Goal: Task Accomplishment & Management: Use online tool/utility

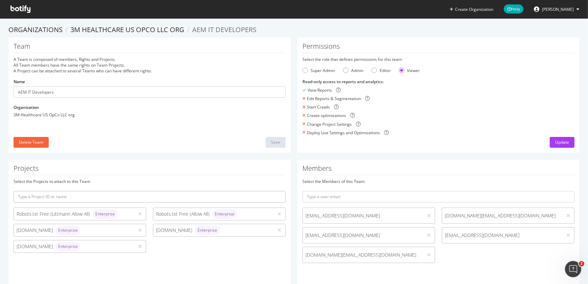
scroll to position [14, 0]
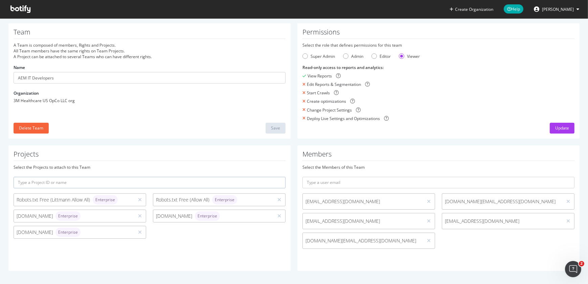
click at [24, 7] on icon at bounding box center [20, 8] width 20 height 7
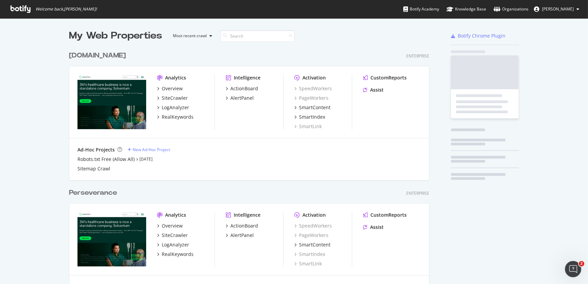
scroll to position [507, 361]
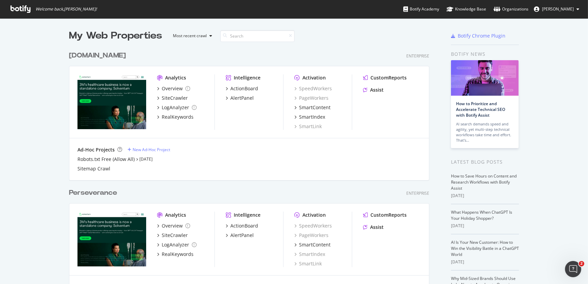
click at [82, 57] on div "[DOMAIN_NAME]" at bounding box center [97, 56] width 57 height 10
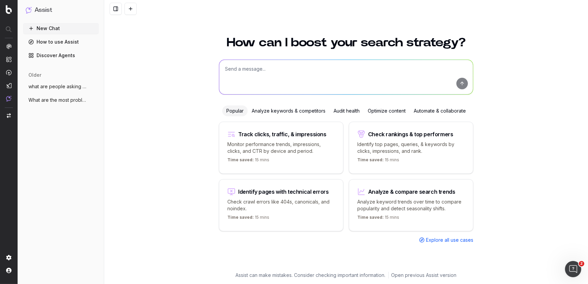
click at [238, 86] on textarea at bounding box center [346, 77] width 254 height 35
type textarea "show me all broken links under the path of /medical/ please"
click at [459, 87] on button "submit" at bounding box center [463, 84] width 12 height 12
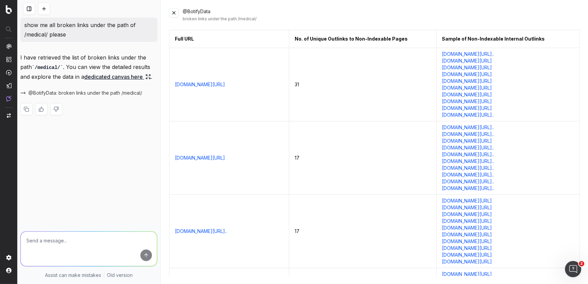
click at [225, 88] on link "www.solventum.com/ja-jp/home/medical/resources/webinar/" at bounding box center [200, 84] width 50 height 7
click at [493, 98] on link "info.engage.solventum.com/MSD_JP_WBN_SOW_TempStory_2412" at bounding box center [468, 94] width 50 height 7
click at [172, 14] on button at bounding box center [173, 12] width 9 height 9
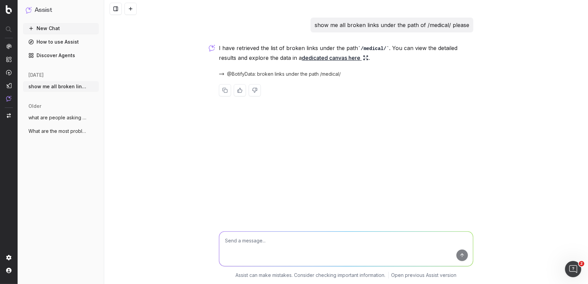
click at [65, 41] on link "How to use Assist" at bounding box center [61, 42] width 76 height 11
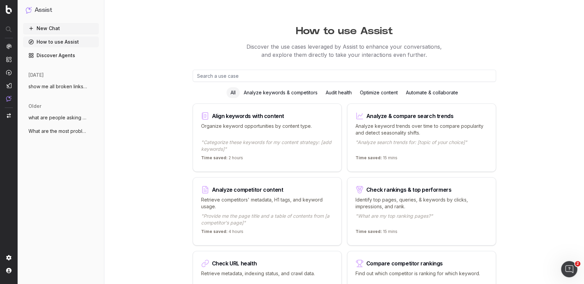
click at [369, 271] on p "Find out which competitor is ranking for which keyword." at bounding box center [422, 278] width 132 height 14
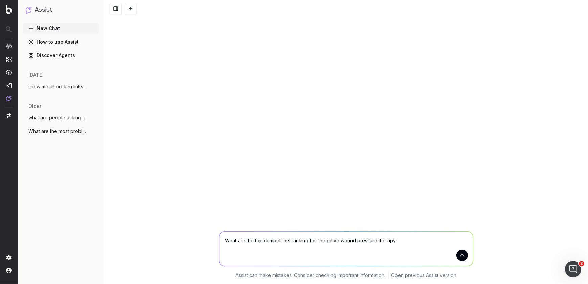
type textarea "What are the top competitors ranking for "negative wound pressure therapy""
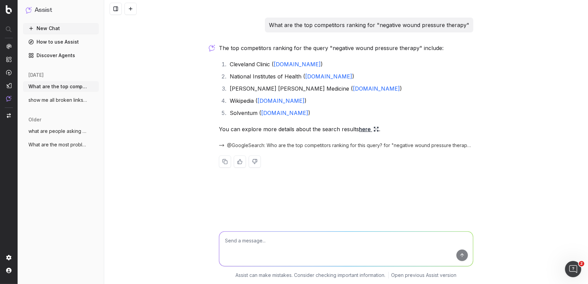
click at [367, 126] on link "here" at bounding box center [369, 129] width 20 height 9
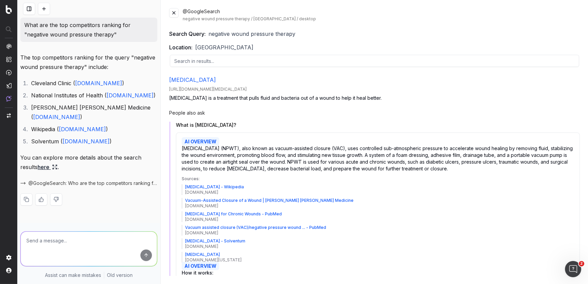
click at [227, 46] on span "United States" at bounding box center [224, 47] width 58 height 8
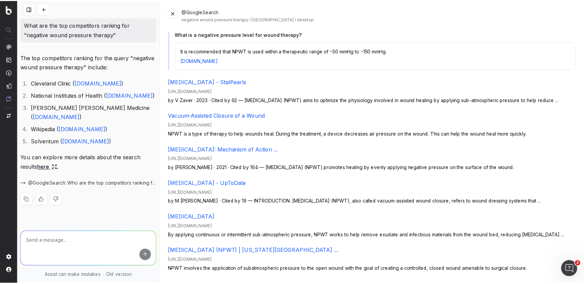
scroll to position [752, 0]
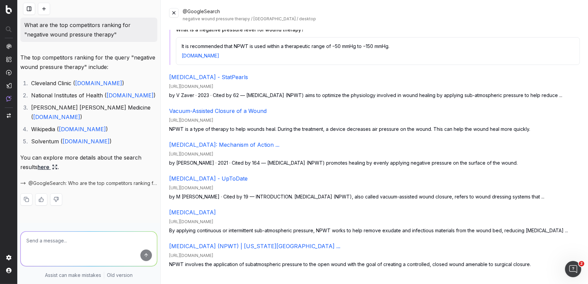
click at [173, 13] on button at bounding box center [173, 12] width 9 height 9
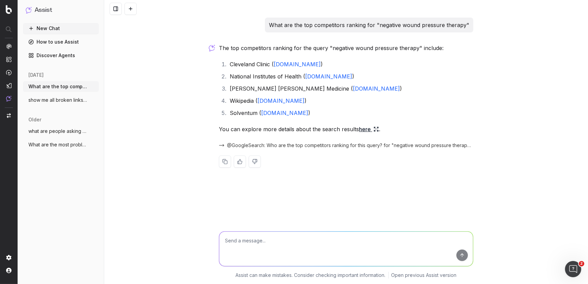
click at [67, 54] on link "Discover Agents" at bounding box center [61, 55] width 76 height 11
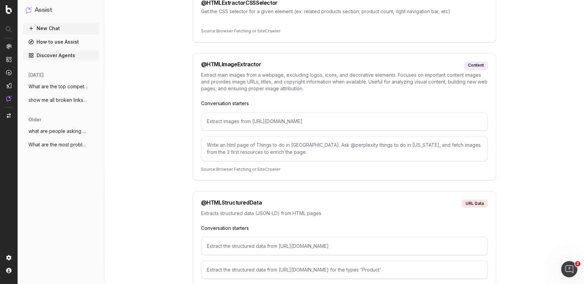
scroll to position [1784, 0]
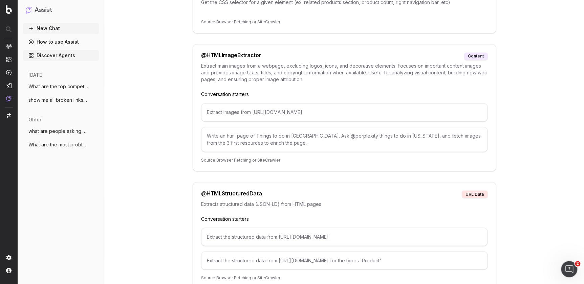
click at [333, 103] on div "Extract images from https://www.example.com/p/my-product" at bounding box center [344, 112] width 286 height 18
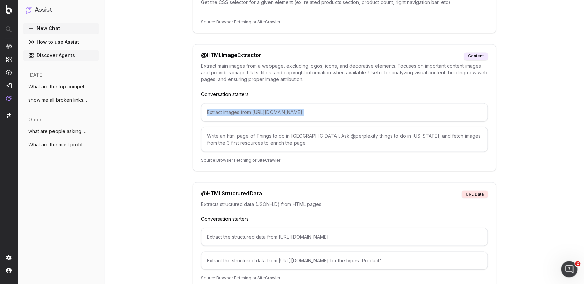
click at [333, 103] on div "Extract images from https://www.example.com/p/my-product" at bounding box center [344, 112] width 286 height 18
click at [237, 52] on div "@ HTMLImageExtractor" at bounding box center [231, 55] width 60 height 7
click at [264, 103] on div "Extract images from https://www.example.com/p/my-product" at bounding box center [344, 112] width 286 height 18
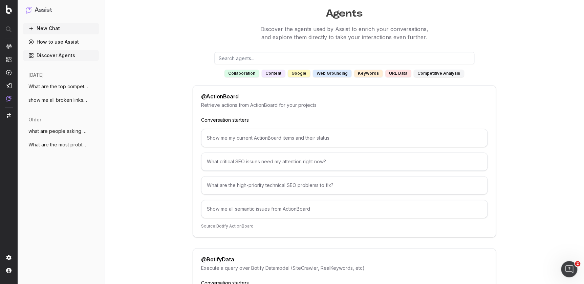
scroll to position [49, 0]
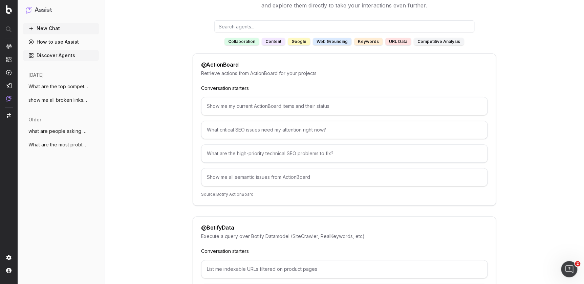
click at [277, 105] on div "Show me my current ActionBoard items and their status" at bounding box center [344, 106] width 286 height 18
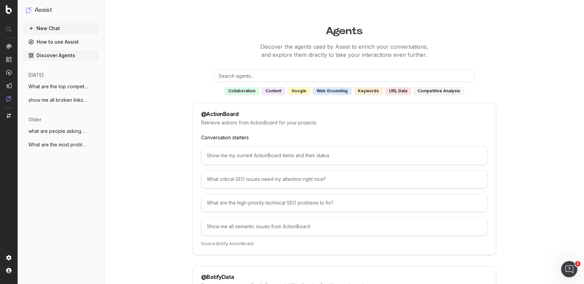
click at [380, 75] on input "text" at bounding box center [344, 76] width 260 height 12
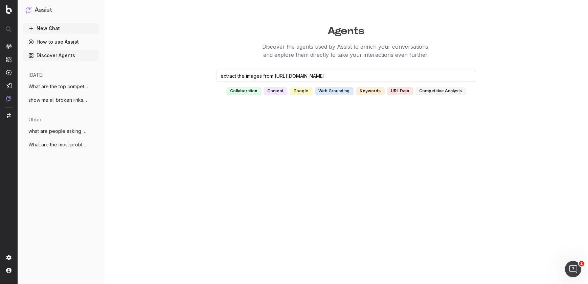
type input "extract the images from https://www.solventum.com/en-us/home/medical/"
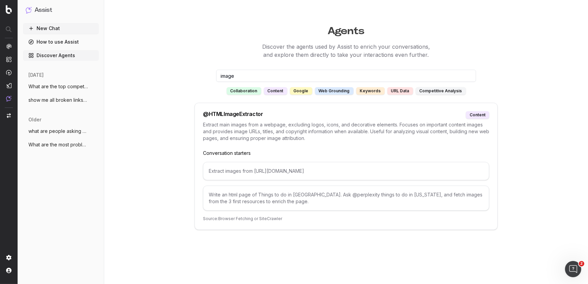
type input "image"
click at [482, 114] on div "content" at bounding box center [477, 114] width 23 height 7
click at [241, 115] on div "@ HTMLImageExtractor" at bounding box center [233, 114] width 60 height 7
drag, startPoint x: 220, startPoint y: 148, endPoint x: 224, endPoint y: 154, distance: 7.5
click at [224, 154] on div "@ HTMLImageExtractor content Extract main images from a webpage, excluding logo…" at bounding box center [346, 166] width 303 height 127
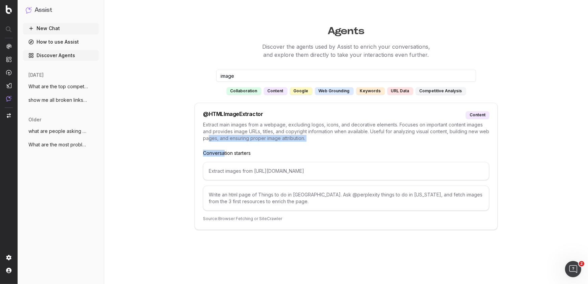
click at [224, 154] on p "Conversation starters" at bounding box center [346, 153] width 286 height 7
click at [224, 174] on div "Extract images from https://www.example.com/p/my-product" at bounding box center [346, 171] width 286 height 18
click at [224, 171] on div "Extract images from https://www.example.com/p/my-product" at bounding box center [346, 171] width 286 height 18
click at [232, 201] on div "Write an html page of Things to do in NYC. Ask @perplexity things to do in New …" at bounding box center [346, 198] width 286 height 25
click at [236, 195] on div "Write an html page of Things to do in NYC. Ask @perplexity things to do in New …" at bounding box center [346, 198] width 286 height 25
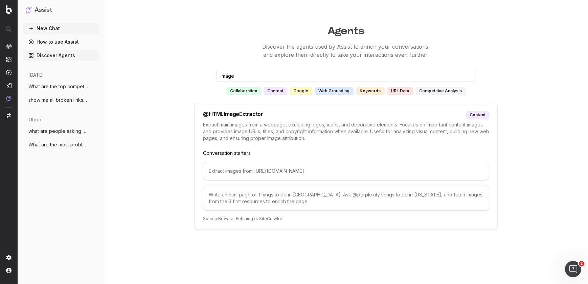
click at [477, 115] on div "content" at bounding box center [477, 114] width 23 height 7
drag, startPoint x: 205, startPoint y: 112, endPoint x: 266, endPoint y: 118, distance: 61.2
click at [266, 118] on div "@ HTMLImageExtractor content" at bounding box center [346, 114] width 286 height 7
copy div "@ HTMLImageExtractor"
click at [65, 38] on link "How to use Assist" at bounding box center [61, 42] width 76 height 11
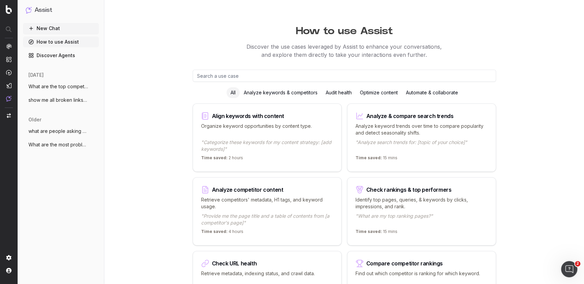
click at [65, 38] on link "How to use Assist" at bounding box center [61, 42] width 76 height 11
click at [240, 73] on input "text" at bounding box center [344, 76] width 303 height 12
paste input "@HTMLImageExtractor"
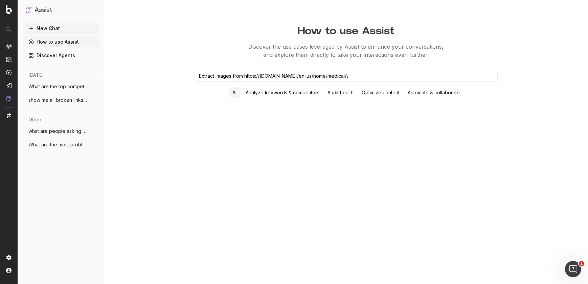
type input "Extract images from https://www.solventum.com/en-us/home/medical/"
click at [307, 91] on div "Analyze keywords & competitors" at bounding box center [283, 92] width 82 height 11
click at [364, 78] on input "Extract images from https://www.solventum.com/en-us/home/medical/" at bounding box center [346, 76] width 303 height 12
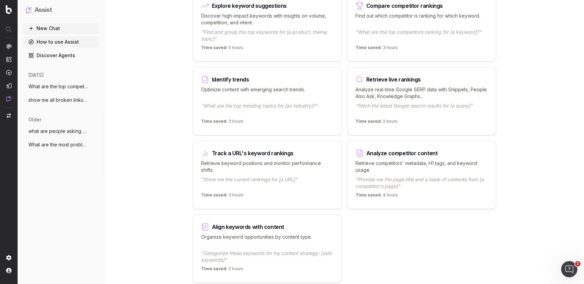
scroll to position [110, 0]
click at [274, 151] on div "Track a URL's keyword rankings" at bounding box center [253, 153] width 82 height 5
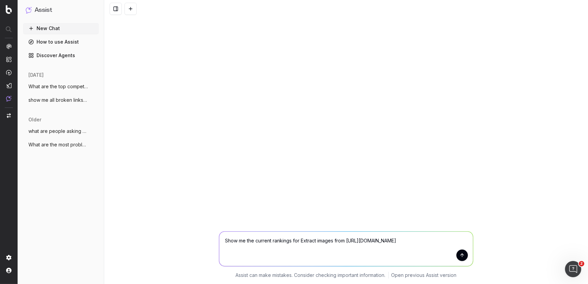
click at [345, 241] on textarea "Show me the current rankings for Extract images from https://www.solventum.com/…" at bounding box center [346, 249] width 254 height 35
type textarea "Show me the current rankings for https://www.solventum.com/en-us/home/medical/"
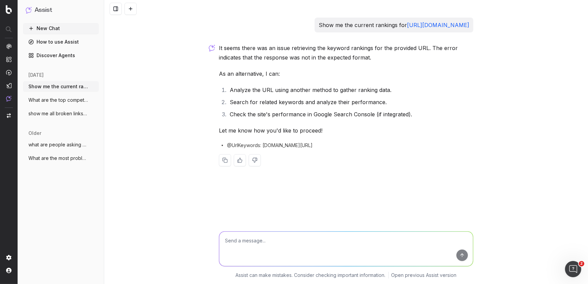
click at [333, 254] on textarea at bounding box center [346, 249] width 254 height 35
type textarea "what pages on my site rank for "negative wound pressure therapy"?"
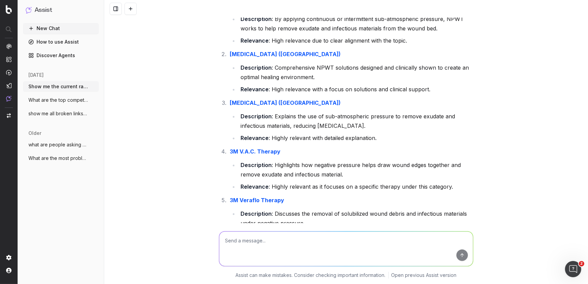
scroll to position [144, 0]
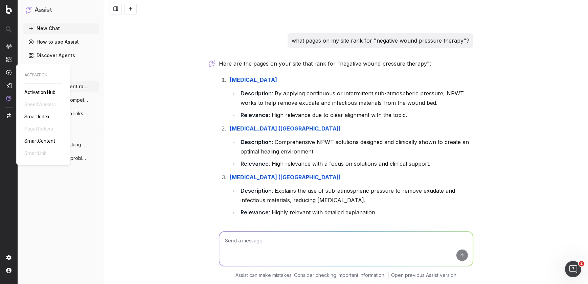
click at [44, 140] on span "SmartContent" at bounding box center [39, 140] width 31 height 5
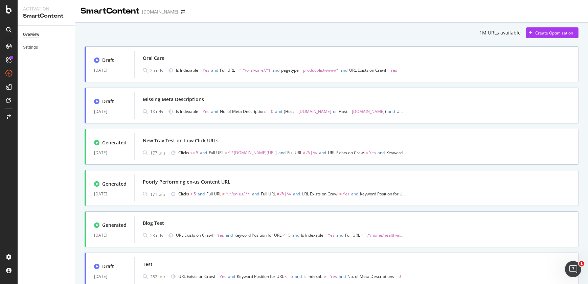
click at [37, 52] on div "Settings" at bounding box center [49, 48] width 52 height 10
click at [34, 45] on div "Settings" at bounding box center [30, 47] width 15 height 7
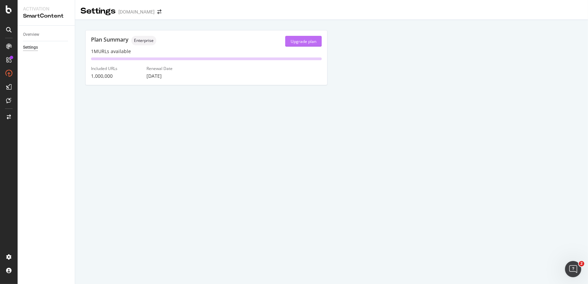
click at [311, 42] on div "Upgrade plan" at bounding box center [304, 42] width 26 height 6
click at [380, 38] on div "Plan Summary Enterprise Upgrade plan 1M URLs available Included URLs 1,000,000 …" at bounding box center [331, 59] width 501 height 68
click at [310, 41] on div "Upgrade plan" at bounding box center [304, 42] width 26 height 6
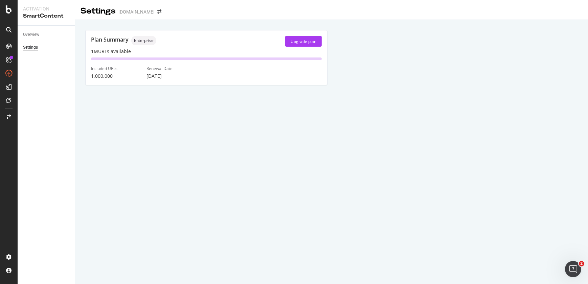
click at [393, 30] on div "Plan Summary Enterprise Upgrade plan 1M URLs available Included URLs 1,000,000 …" at bounding box center [331, 59] width 501 height 68
click at [40, 34] on link "Overview" at bounding box center [46, 34] width 47 height 7
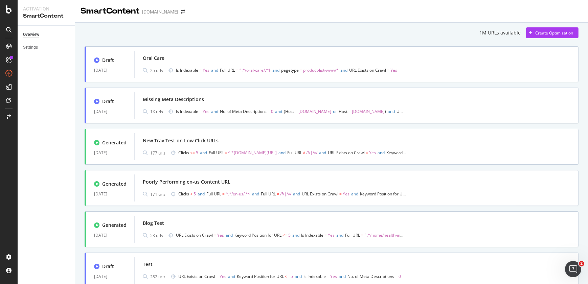
click at [356, 19] on div at bounding box center [331, 20] width 513 height 6
click at [548, 9] on div "SmartContent solventum.com" at bounding box center [331, 8] width 513 height 17
click at [217, 183] on div "Poorly Performing en-us Content URL" at bounding box center [187, 182] width 88 height 7
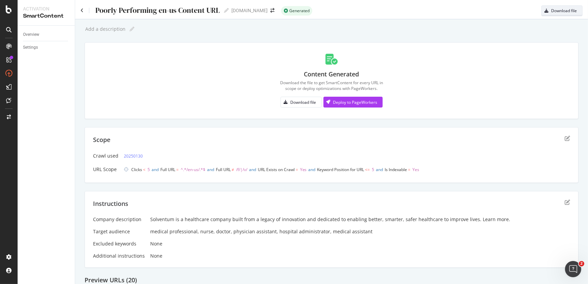
click at [553, 15] on div "Download file" at bounding box center [559, 10] width 35 height 9
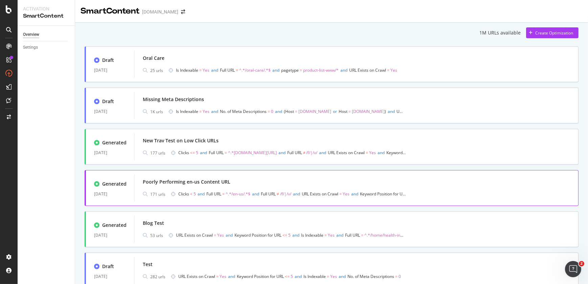
click at [245, 195] on span "^.*/en-us/.*$" at bounding box center [238, 194] width 25 height 6
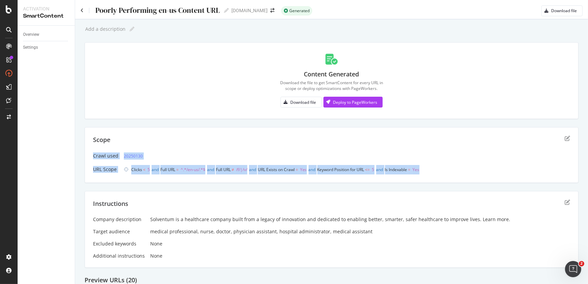
drag, startPoint x: 443, startPoint y: 169, endPoint x: 84, endPoint y: 153, distance: 359.3
click at [85, 153] on div "Scope Crawl used 20250130 URL Scope Clicks < 5 and Full URL = ^.*/en-us/.*$ and…" at bounding box center [332, 155] width 494 height 56
copy div "Crawl used 20250130 URL Scope Clicks < 5 and Full URL = ^.*/en-us/.*$ and Full …"
click at [27, 37] on div "Overview" at bounding box center [31, 34] width 16 height 7
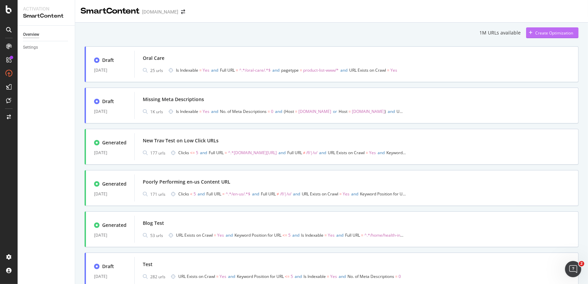
click at [536, 32] on div "Create Optimization" at bounding box center [555, 33] width 38 height 6
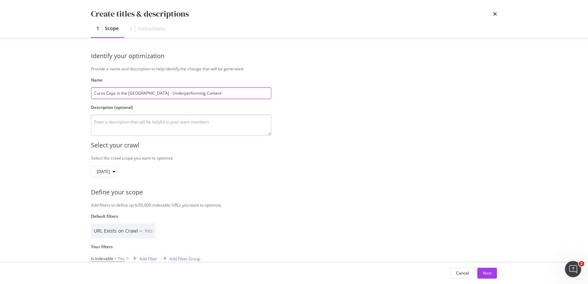
type input "Curos Caps in the United Kingdom - Underperforming Content"
click at [234, 121] on textarea "modal" at bounding box center [181, 125] width 180 height 21
type textarea "This helps identify and make improvement recommendations to our basic content f…"
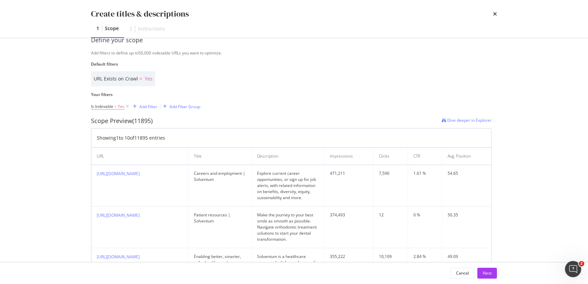
scroll to position [153, 0]
click at [149, 106] on div "Add Filter" at bounding box center [148, 106] width 18 height 6
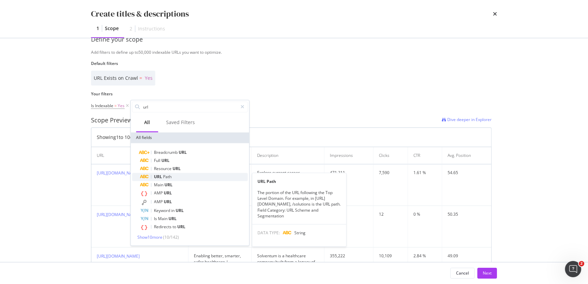
type input "url"
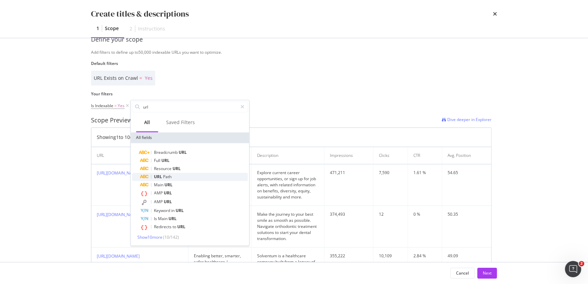
click at [172, 177] on div "URL Path" at bounding box center [194, 177] width 108 height 8
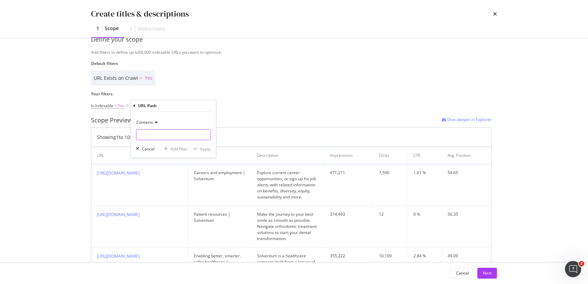
click at [156, 135] on input "Name" at bounding box center [173, 135] width 74 height 11
paste input "https://www.solventum.com/en-gb/home/medical/iv-site-management/disinfecting-po…"
drag, startPoint x: 156, startPoint y: 135, endPoint x: 127, endPoint y: 132, distance: 29.0
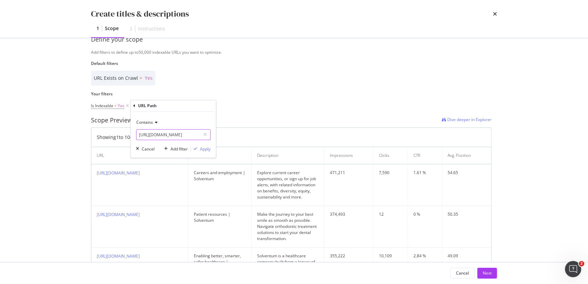
click at [192, 135] on input "https://www.solventum.com/en-gb/home/medical/iv-site-management/disinfecting-po…" at bounding box center [168, 135] width 64 height 11
type input "/en-gb/home/medical/iv-site-management/disinfecting-port-protectors/"
click at [205, 149] on div "Apply" at bounding box center [205, 149] width 10 height 6
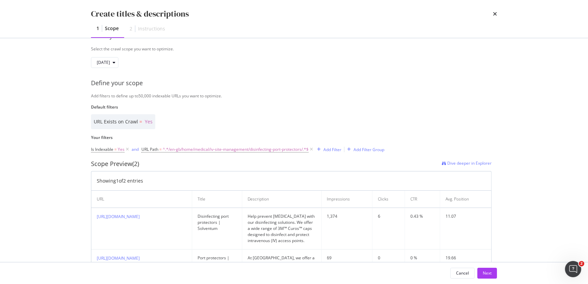
scroll to position [148, 0]
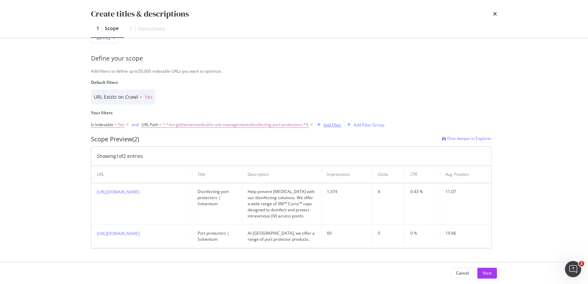
click at [330, 122] on div "Add Filter" at bounding box center [333, 125] width 18 height 6
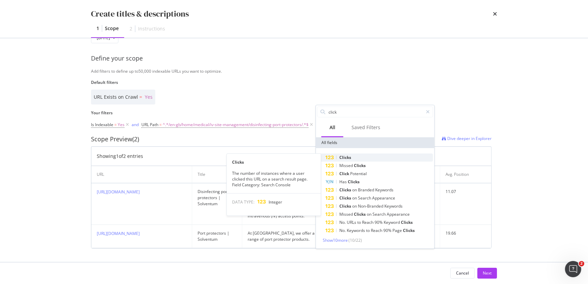
type input "click"
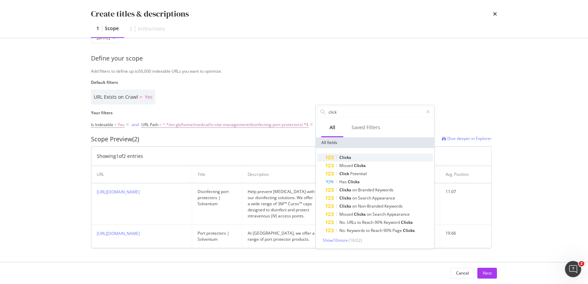
click at [344, 156] on span "Clicks" at bounding box center [346, 158] width 12 height 6
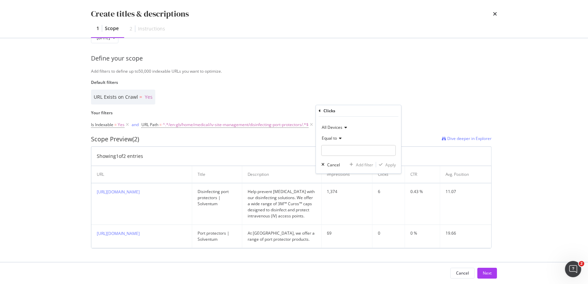
click at [334, 139] on span "Equal to" at bounding box center [329, 138] width 15 height 6
click at [340, 171] on span "Less than" at bounding box center [334, 170] width 18 height 6
click at [334, 149] on input "modal" at bounding box center [359, 150] width 74 height 11
type input "11"
click at [320, 112] on icon "modal" at bounding box center [320, 111] width 2 height 4
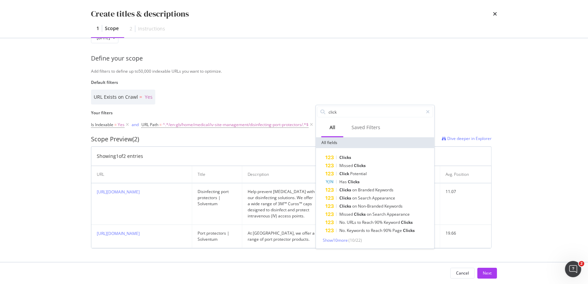
type input "k"
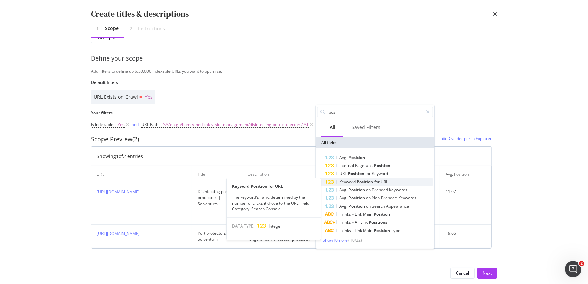
type input "pos"
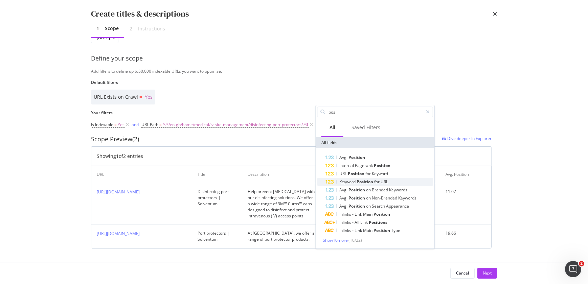
click at [352, 178] on div "Keyword Position for URL" at bounding box center [380, 182] width 108 height 8
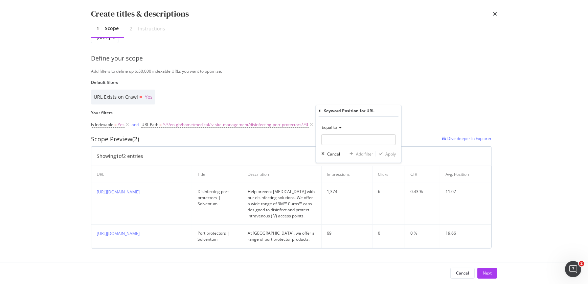
click at [331, 128] on span "Equal to" at bounding box center [329, 128] width 15 height 6
click at [340, 156] on span "Less than" at bounding box center [334, 159] width 18 height 6
click at [334, 142] on input "modal" at bounding box center [359, 139] width 74 height 11
type input "10"
click at [393, 155] on div "Apply" at bounding box center [391, 154] width 10 height 6
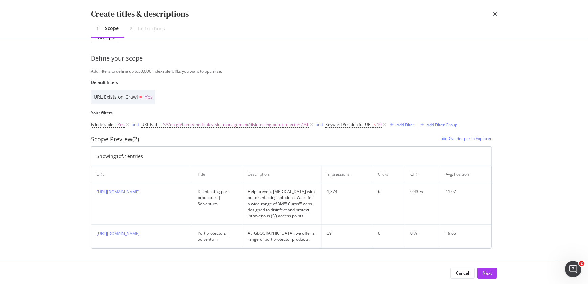
scroll to position [146, 0]
click at [486, 270] on div "Next" at bounding box center [487, 273] width 9 height 10
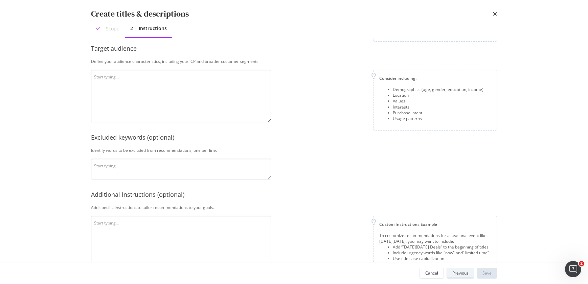
scroll to position [62, 0]
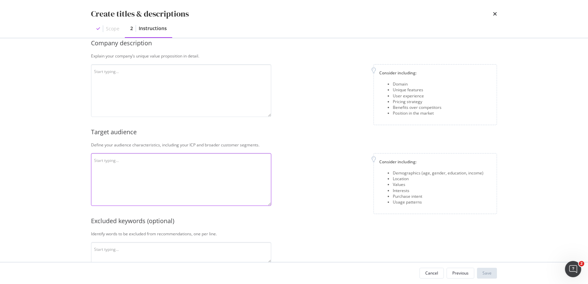
click at [208, 175] on textarea "modal" at bounding box center [181, 179] width 180 height 53
type textarea "medical hospital infection prevention"
click at [142, 66] on textarea "modal" at bounding box center [181, 90] width 180 height 53
paste textarea "Curos™ Disinfecting Port Protectors are alcohol-containing caps that twist onto…"
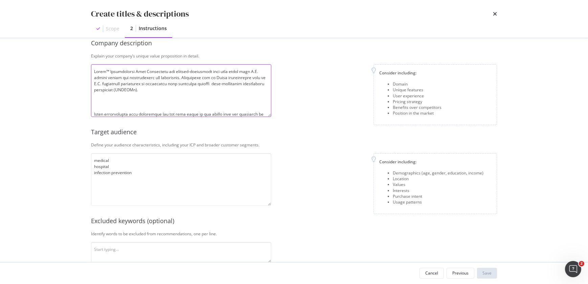
scroll to position [134, 0]
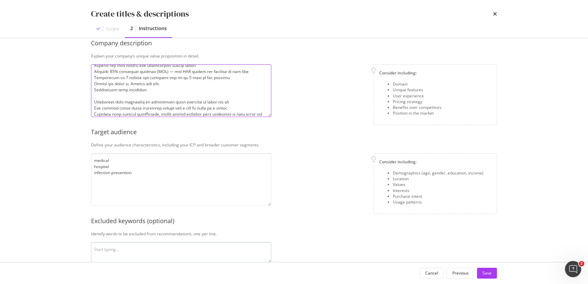
type textarea "Curos™ Disinfecting Port Protectors are alcohol-containing caps that twist onto…"
click at [127, 246] on textarea "modal" at bounding box center [181, 252] width 180 height 21
type textarea "cure"
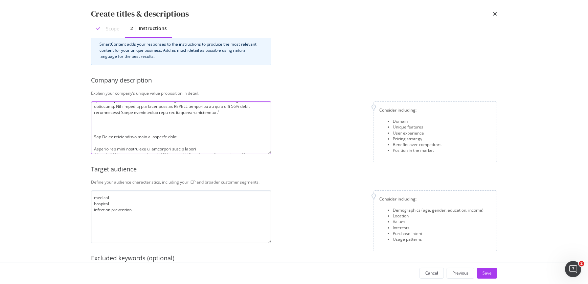
scroll to position [89, 0]
type textarea "Solventum Curos™ Disinfecting Port Protectors are alcohol-containing caps that …"
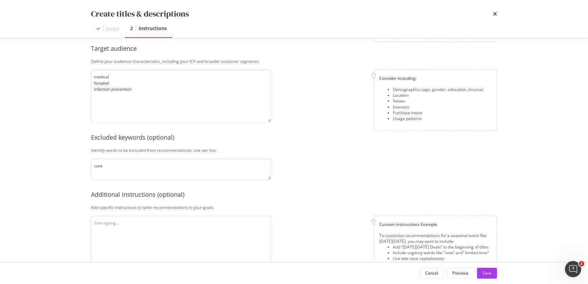
scroll to position [160, 0]
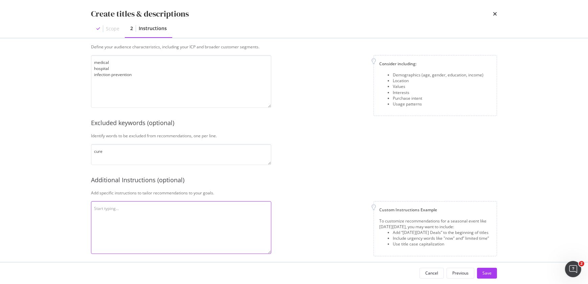
click at [215, 214] on textarea "modal" at bounding box center [181, 227] width 180 height 53
type textarea "Use title case capitalization"
click at [491, 272] on div "Save" at bounding box center [487, 274] width 9 height 6
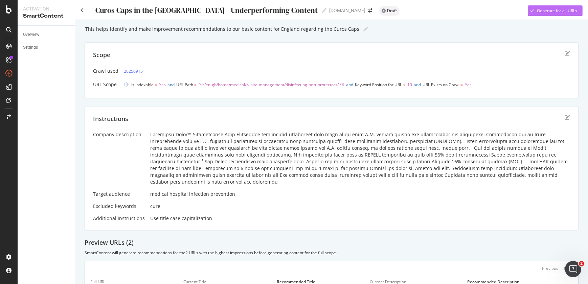
click at [547, 14] on div "Generate for all URLs" at bounding box center [552, 11] width 49 height 10
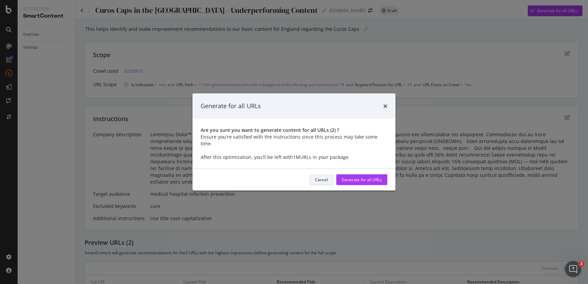
click at [326, 177] on div "Cancel" at bounding box center [321, 180] width 13 height 6
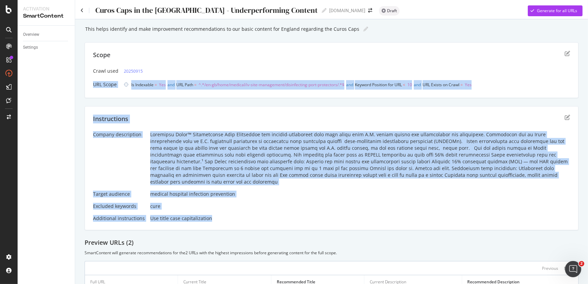
drag, startPoint x: 218, startPoint y: 213, endPoint x: 85, endPoint y: 83, distance: 186.5
click at [85, 83] on div "This helps identify and make improvement recommendations to our basic content f…" at bounding box center [332, 184] width 494 height 320
copy div "URL Scope Is Indexable = Yes and URL Path = ^.*/en-gb/home/medical/iv-site-mana…"
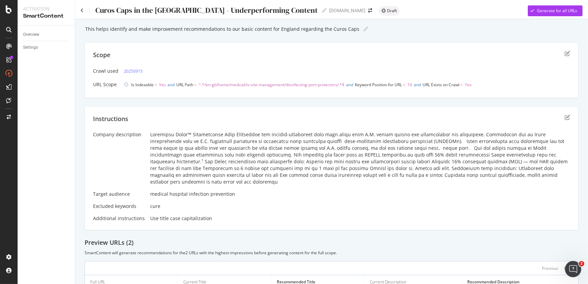
click at [64, 212] on div "Overview Settings" at bounding box center [46, 155] width 57 height 259
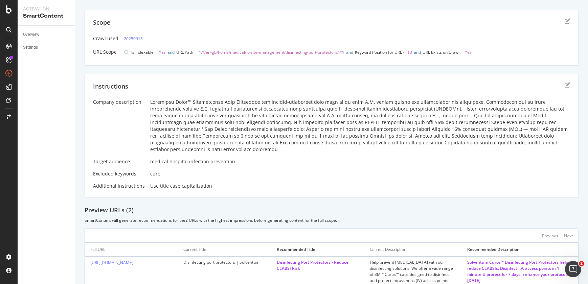
scroll to position [25, 0]
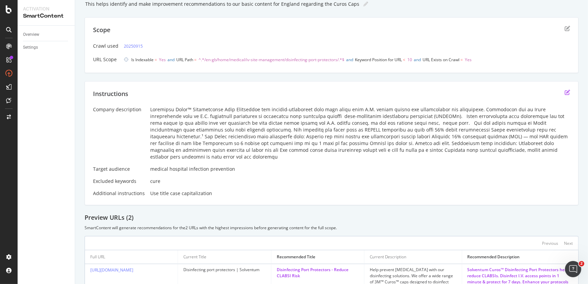
click at [565, 93] on icon "edit" at bounding box center [567, 92] width 5 height 5
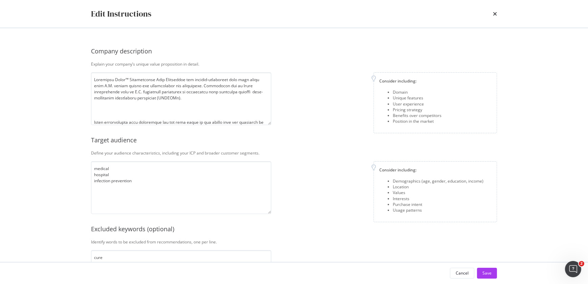
click at [506, 120] on div "Company description Explain your company’s unique value proposition in detail. …" at bounding box center [294, 145] width 433 height 234
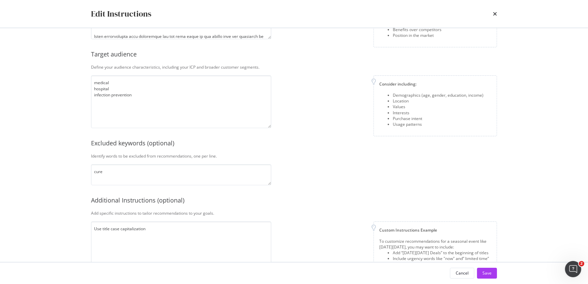
scroll to position [111, 0]
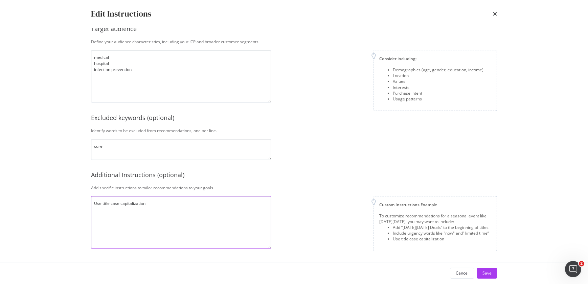
click at [109, 203] on textarea "Use title case capitalization" at bounding box center [181, 222] width 180 height 53
type textarea "Use sentence case capitalization"
click at [486, 274] on div "Save" at bounding box center [487, 274] width 9 height 6
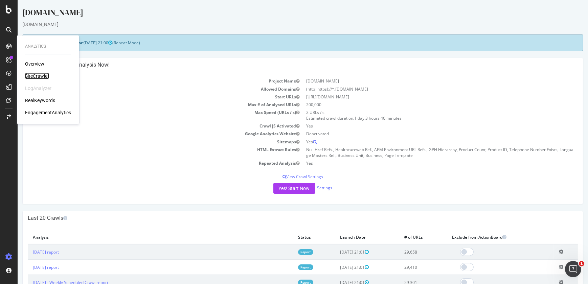
click at [28, 73] on div "SiteCrawler" at bounding box center [37, 76] width 24 height 7
